Goal: Task Accomplishment & Management: Complete application form

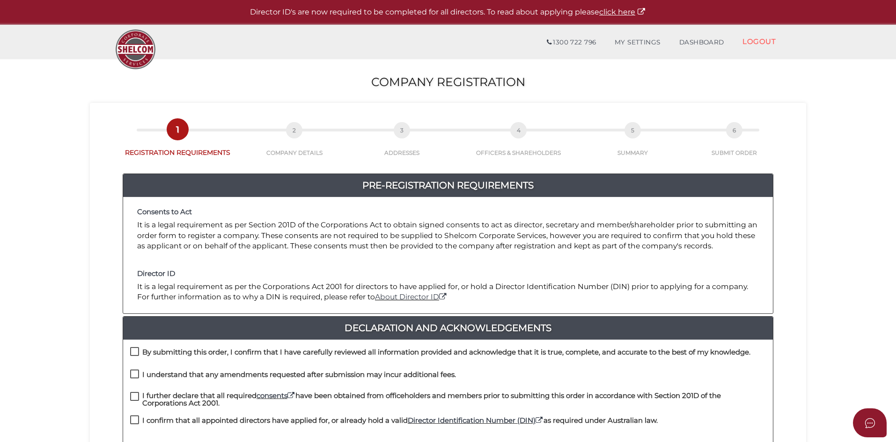
click at [132, 351] on label "By submitting this order, I confirm that I have carefully reviewed all informat…" at bounding box center [440, 355] width 620 height 12
checkbox input "true"
click at [134, 372] on label "I understand that any amendments requested after submission may incur additiona…" at bounding box center [293, 377] width 326 height 12
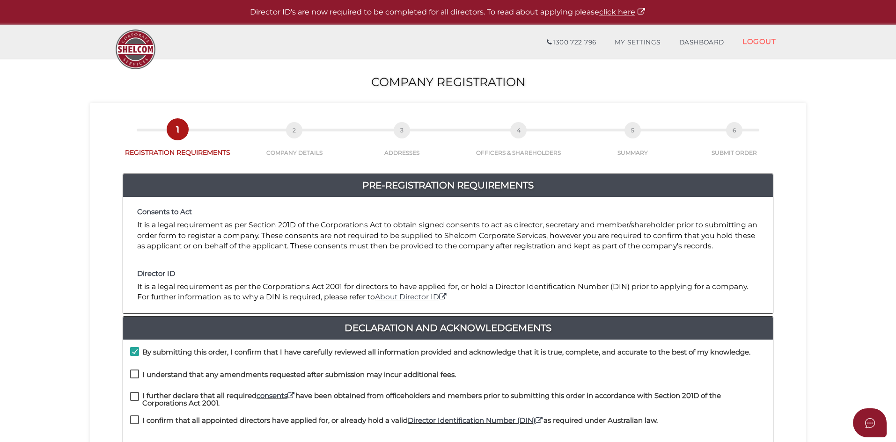
checkbox input "true"
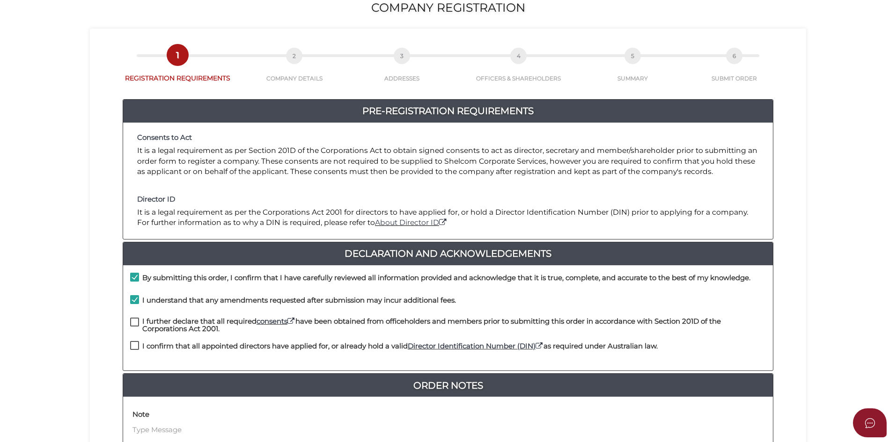
scroll to position [187, 0]
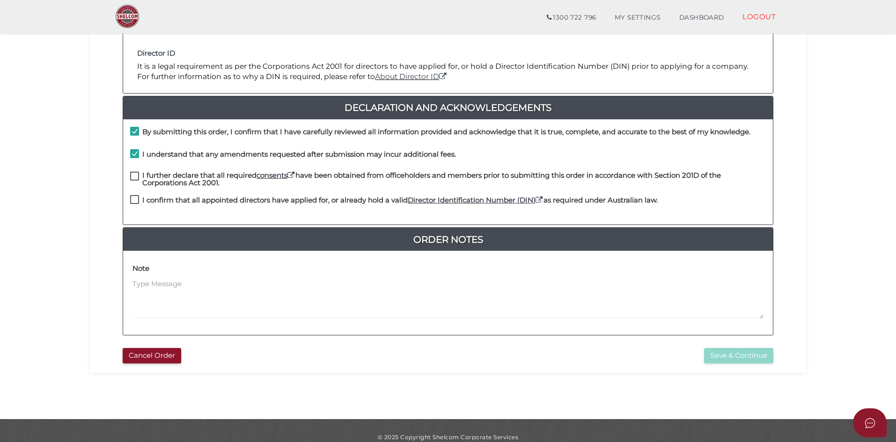
click at [134, 174] on label "I further declare that all required consents have been obtained from officehold…" at bounding box center [447, 178] width 635 height 12
checkbox input "true"
click at [134, 201] on label "I confirm that all appointed directors have applied for, or already hold a vali…" at bounding box center [393, 203] width 527 height 12
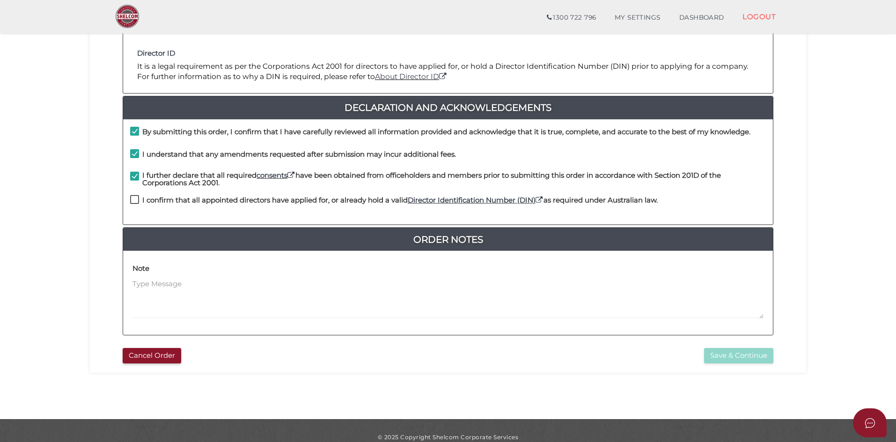
checkbox input "true"
click at [733, 358] on button "Save & Continue" at bounding box center [738, 355] width 69 height 15
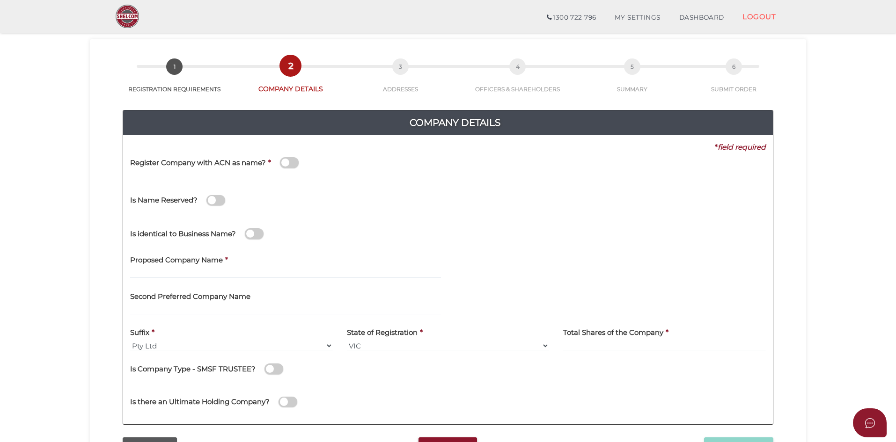
scroll to position [47, 0]
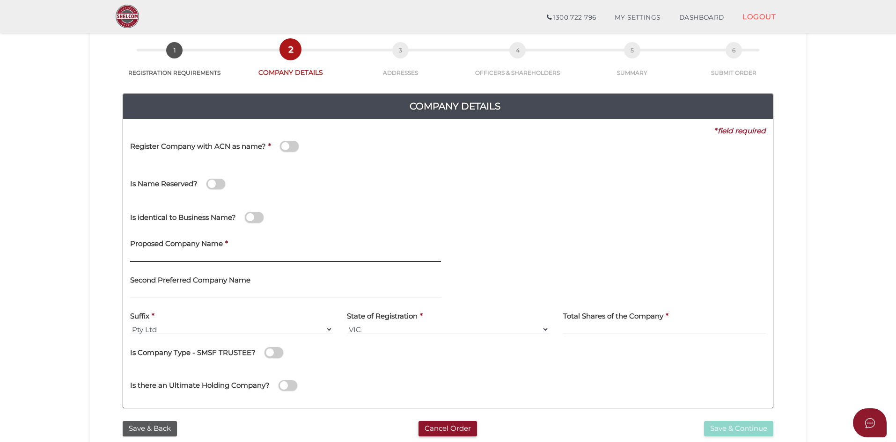
click at [216, 256] on input "text" at bounding box center [285, 257] width 311 height 10
paste input "Singh Loan & Finance"
type input "Singh Loan & Finance"
click at [512, 267] on div at bounding box center [610, 251] width 325 height 37
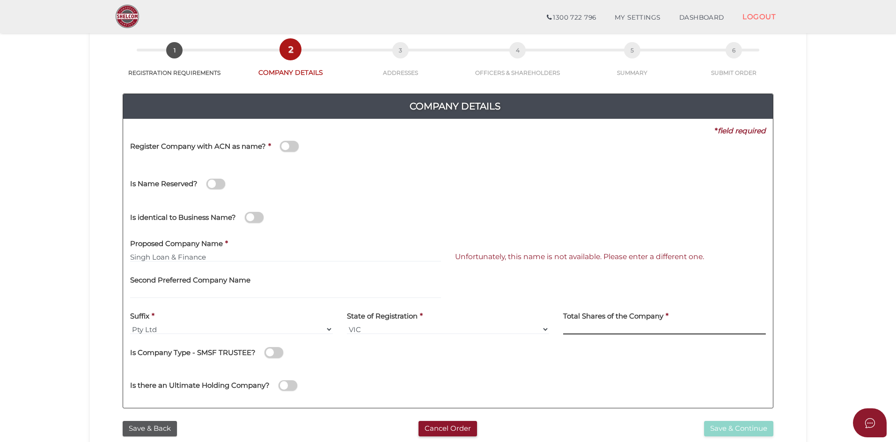
click at [589, 327] on input at bounding box center [664, 329] width 203 height 10
type input "100"
click at [150, 257] on input "Singh Loan & Finance" at bounding box center [285, 257] width 311 height 10
click at [193, 258] on input "Singh Loan & Finance" at bounding box center [285, 257] width 311 height 10
click at [371, 367] on div "Is Company Type - SMSF TRUSTEE?" at bounding box center [447, 355] width 635 height 26
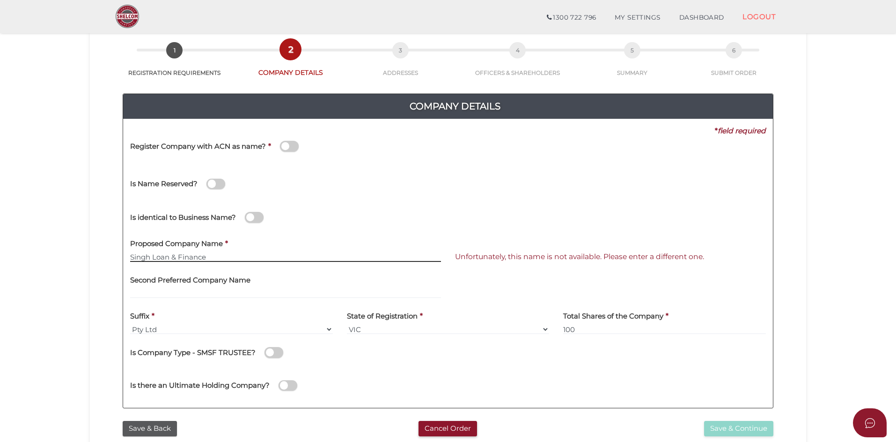
drag, startPoint x: 175, startPoint y: 254, endPoint x: 227, endPoint y: 226, distance: 59.0
click at [175, 254] on input "Singh Loan & Finance" at bounding box center [285, 257] width 311 height 10
click at [176, 256] on input "Singh Loan and Finance" at bounding box center [285, 257] width 311 height 10
click at [104, 271] on div "Company Details 0f6e52f5f2eca68b2693963826271084 d371bc6084d8978c550386ca722815…" at bounding box center [448, 246] width 702 height 339
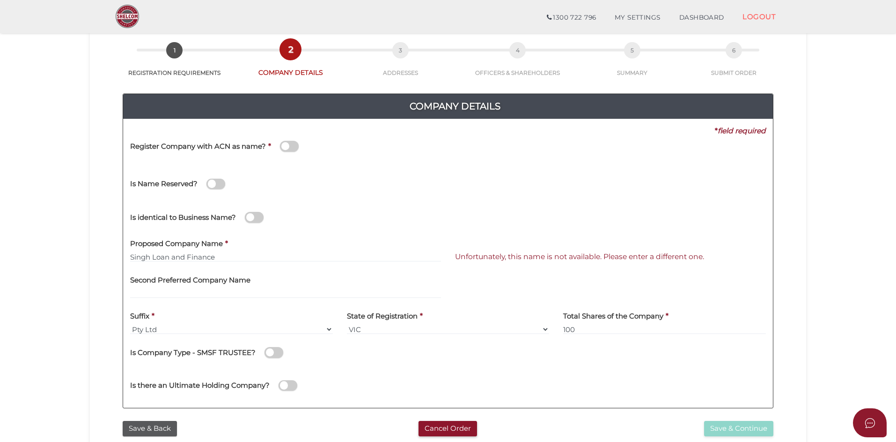
click at [807, 309] on section "Company Registration d371bc6084d8978c550386ca722815d3 1 REGISTRATION REQUIREMEN…" at bounding box center [448, 269] width 896 height 582
click at [138, 256] on input "Singh Loan and Finance" at bounding box center [285, 257] width 311 height 10
drag, startPoint x: 156, startPoint y: 256, endPoint x: 188, endPoint y: 257, distance: 31.9
click at [157, 256] on input "Singh Loan and Finance" at bounding box center [285, 257] width 311 height 10
click at [189, 257] on input "Singh Loan and Finance" at bounding box center [285, 257] width 311 height 10
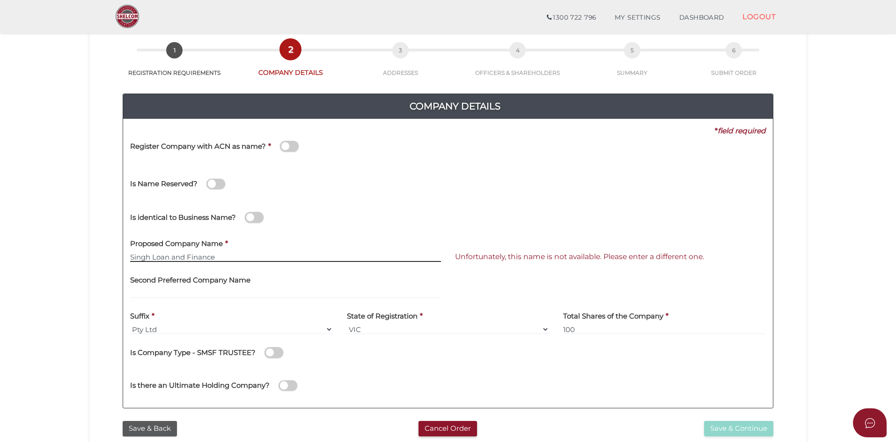
drag, startPoint x: 171, startPoint y: 259, endPoint x: 8, endPoint y: 254, distance: 162.9
click at [8, 254] on section "Company Registration d371bc6084d8978c550386ca722815d3 1 REGISTRATION REQUIREMEN…" at bounding box center [448, 269] width 896 height 582
click at [163, 253] on input "Singh Loan and Finance" at bounding box center [285, 257] width 311 height 10
click at [153, 256] on input "Singh Loan and Finance" at bounding box center [285, 257] width 311 height 10
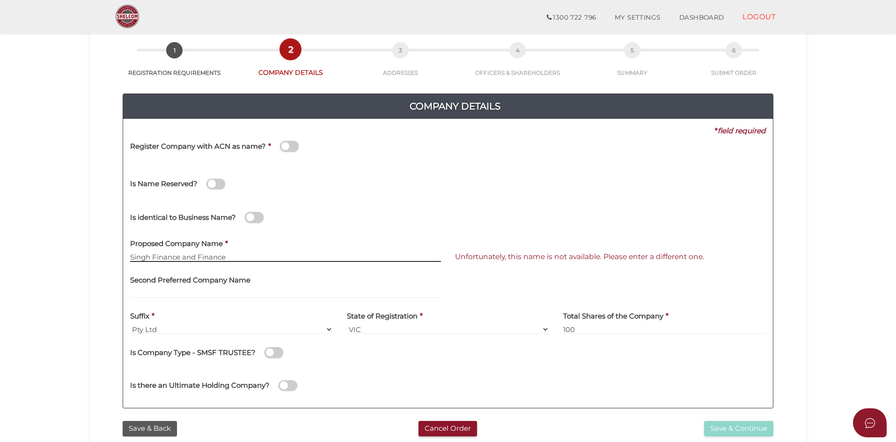
click at [212, 256] on input "Singh Finance and Finance" at bounding box center [285, 257] width 311 height 10
type input "Singh Finance and Loan"
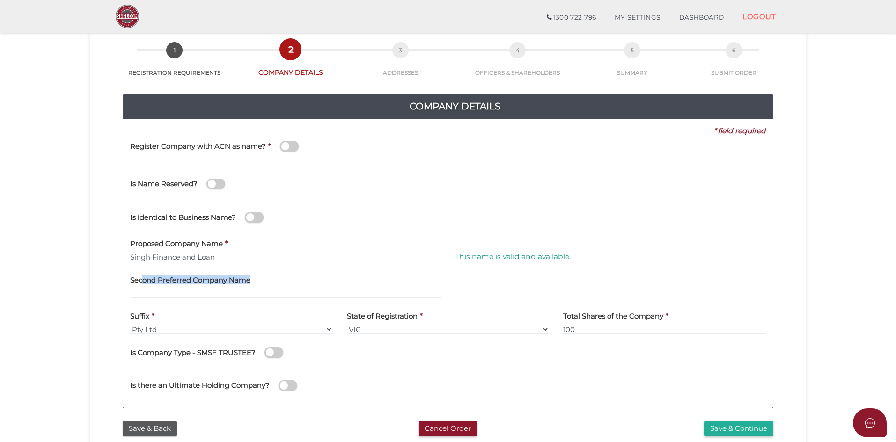
drag, startPoint x: 144, startPoint y: 276, endPoint x: 316, endPoint y: 283, distance: 171.9
click at [316, 283] on div "Second Preferred Company Name" at bounding box center [285, 283] width 311 height 29
click at [830, 298] on section "Company Registration d371bc6084d8978c550386ca722815d3 1 REGISTRATION REQUIREMEN…" at bounding box center [448, 269] width 896 height 582
drag, startPoint x: 160, startPoint y: 278, endPoint x: 297, endPoint y: 274, distance: 137.6
click at [297, 274] on div "Second Preferred Company Name" at bounding box center [285, 283] width 311 height 29
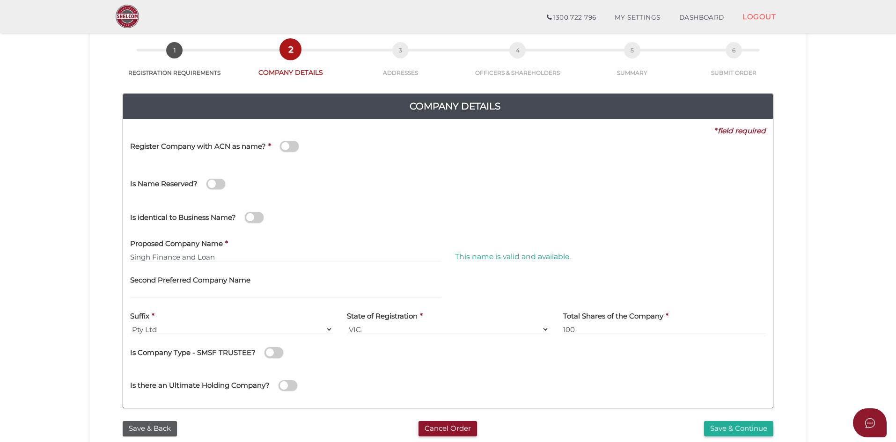
click at [860, 306] on section "Company Registration d371bc6084d8978c550386ca722815d3 1 REGISTRATION REQUIREMEN…" at bounding box center [448, 269] width 896 height 582
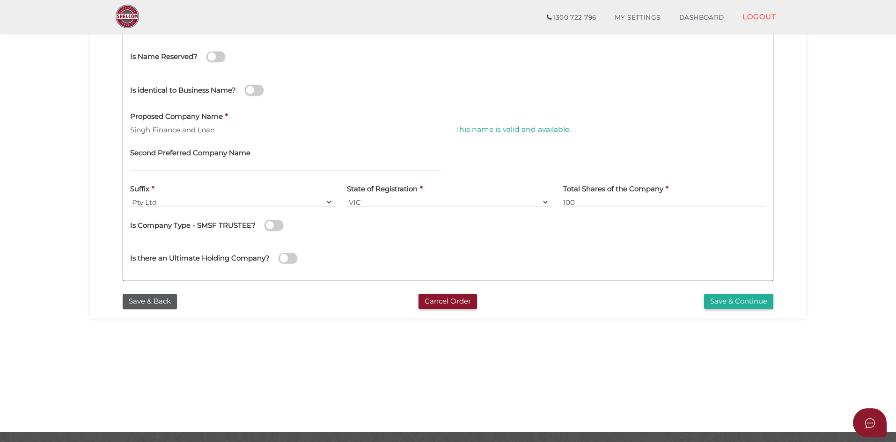
scroll to position [187, 0]
